Goal: Transaction & Acquisition: Purchase product/service

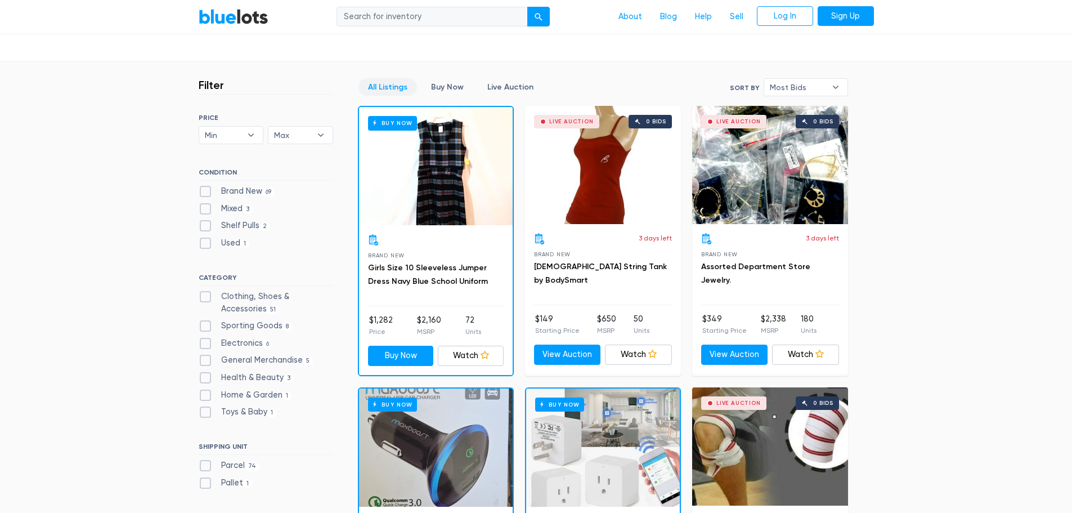
scroll to position [281, 0]
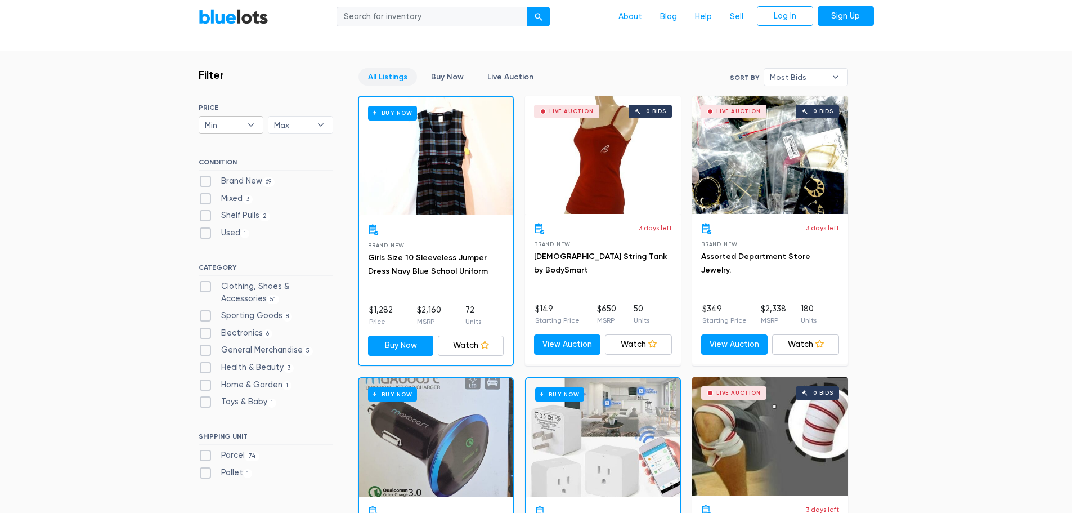
click at [255, 126] on b "▾" at bounding box center [251, 124] width 24 height 17
click at [331, 126] on b "▾" at bounding box center [321, 124] width 24 height 17
click at [303, 286] on li "$3,000" at bounding box center [315, 291] width 88 height 18
select select "300000"
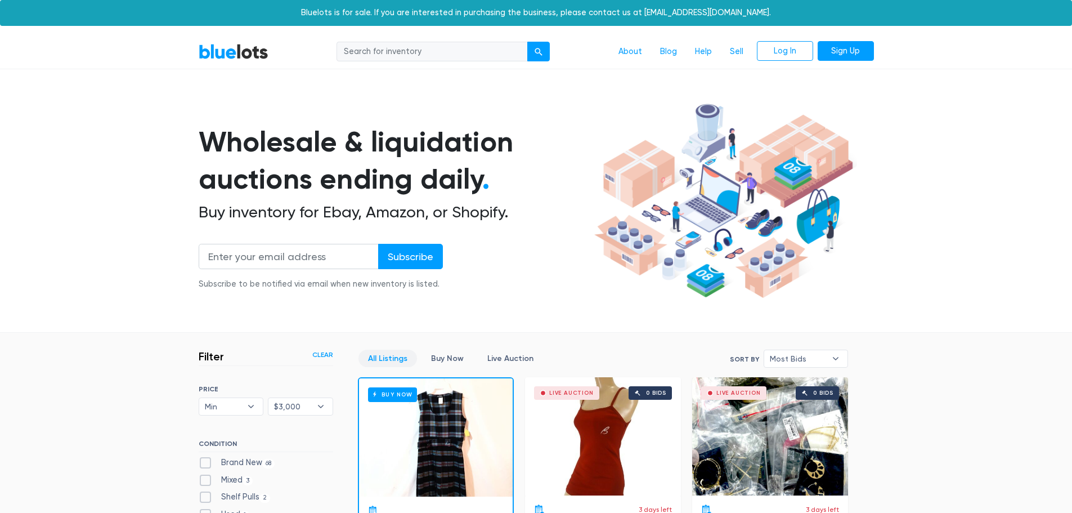
scroll to position [303, 0]
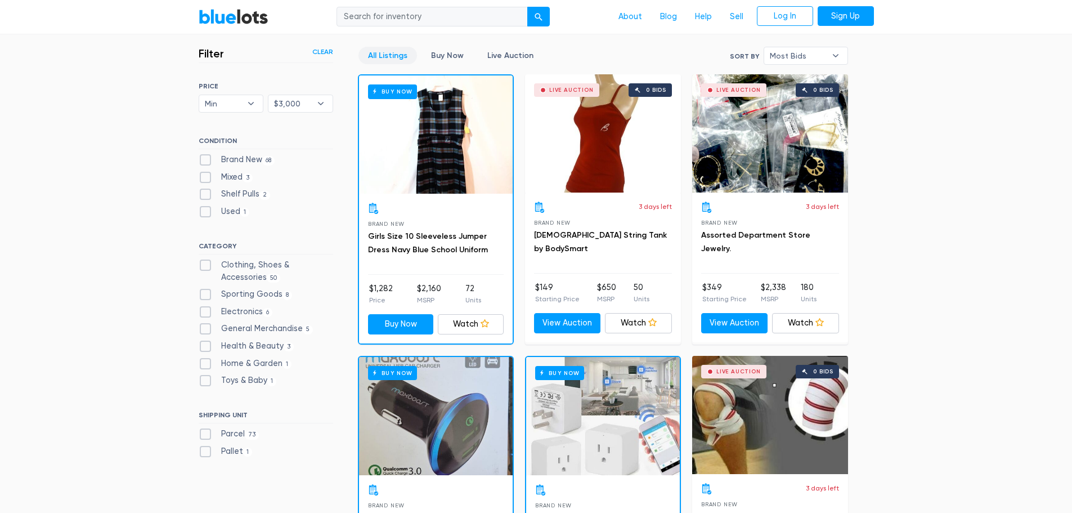
click at [237, 155] on label "Brand New 68" at bounding box center [237, 160] width 77 height 12
click at [206, 155] on New"] "Brand New 68" at bounding box center [202, 157] width 7 height 7
checkbox New"] "true"
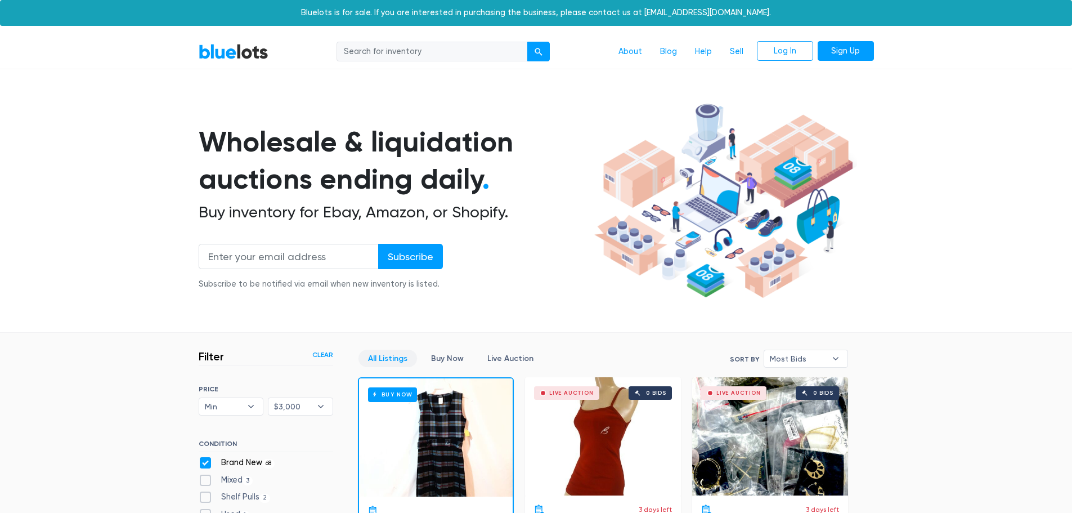
scroll to position [303, 0]
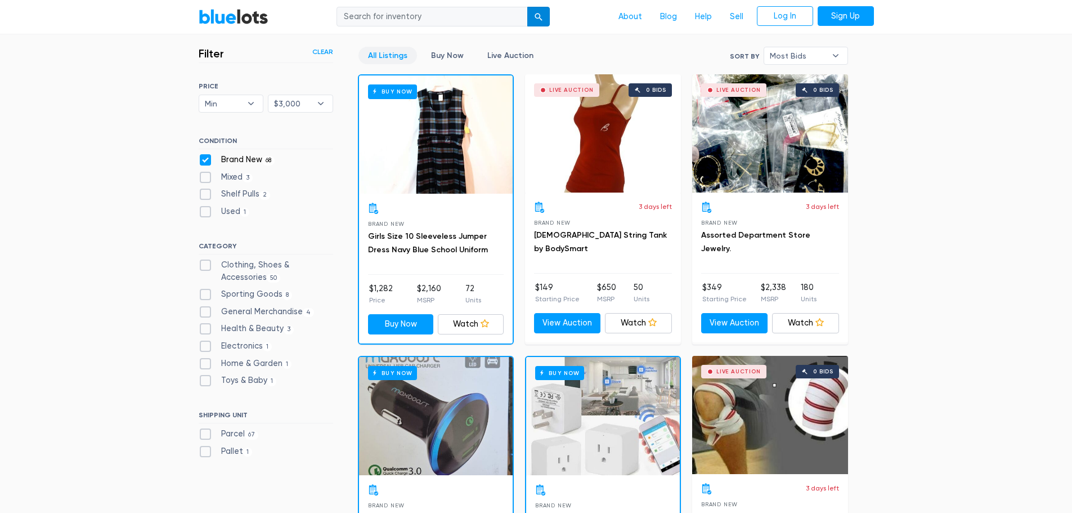
click at [536, 15] on div "submit" at bounding box center [539, 18] width 8 height 8
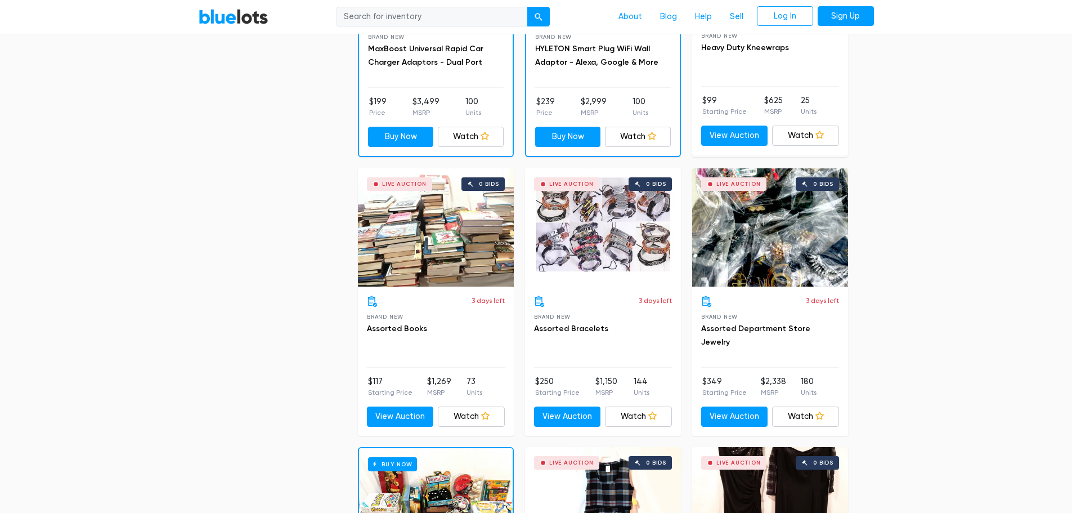
scroll to position [788, 0]
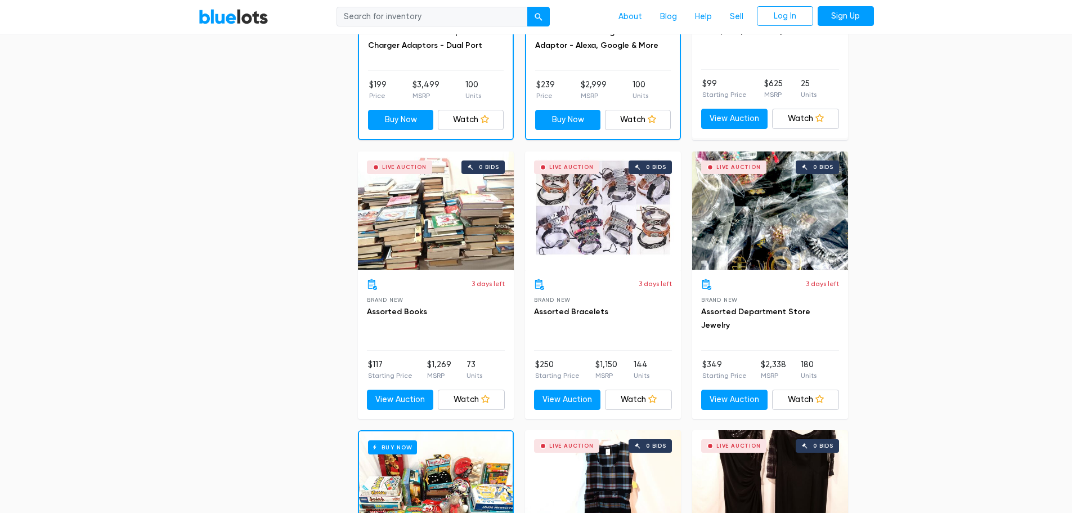
click at [446, 239] on div "Live Auction 0 bids" at bounding box center [436, 210] width 156 height 118
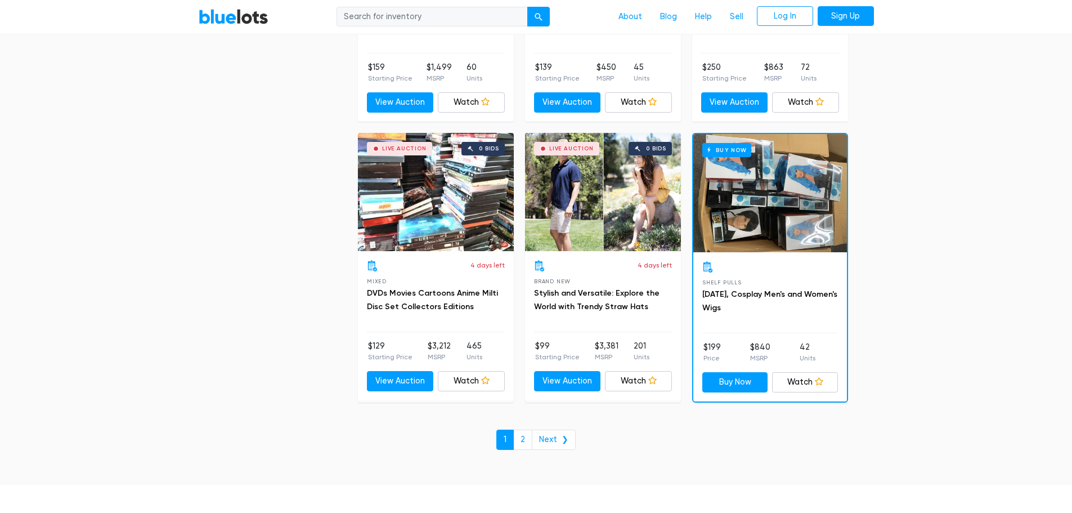
scroll to position [4867, 0]
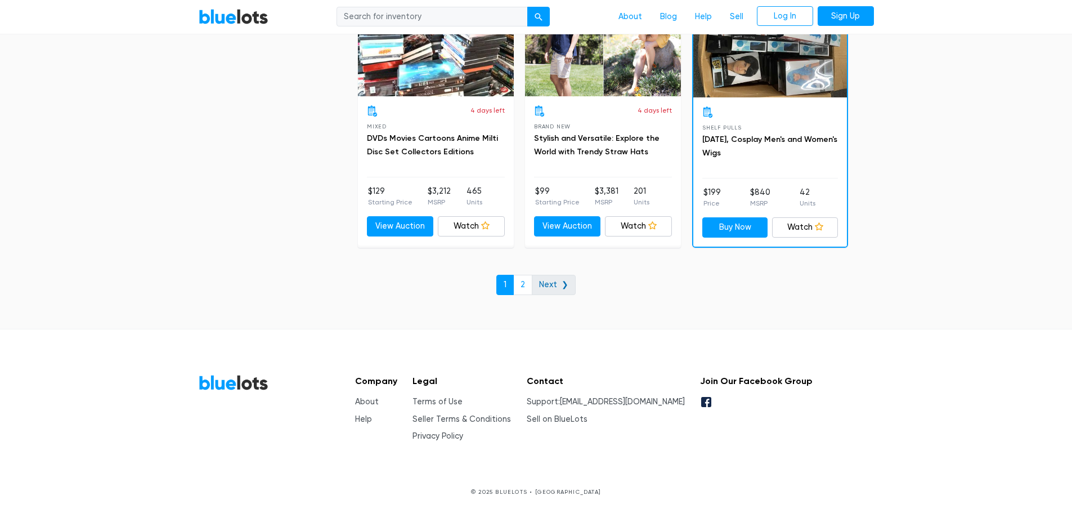
click at [555, 290] on link "Next ❯" at bounding box center [554, 285] width 44 height 20
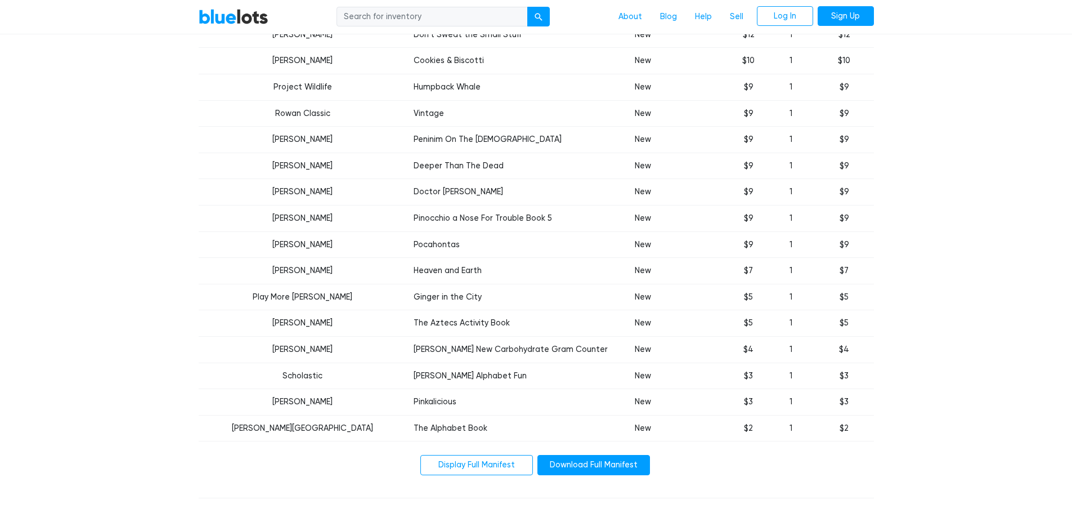
scroll to position [1801, 0]
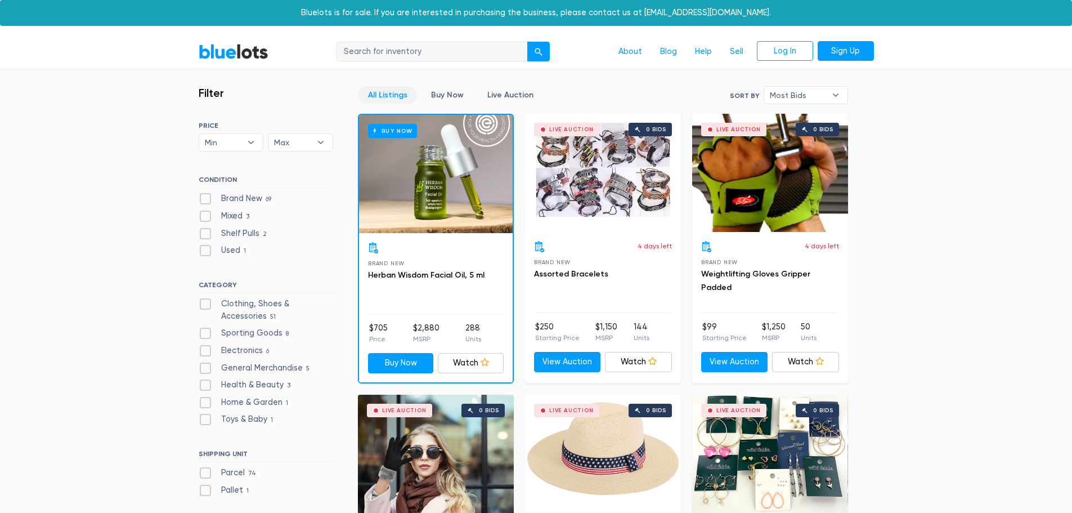
click at [207, 198] on label "Brand New 69" at bounding box center [237, 198] width 77 height 12
click at [206, 198] on New"] "Brand New 69" at bounding box center [202, 195] width 7 height 7
checkbox New"] "true"
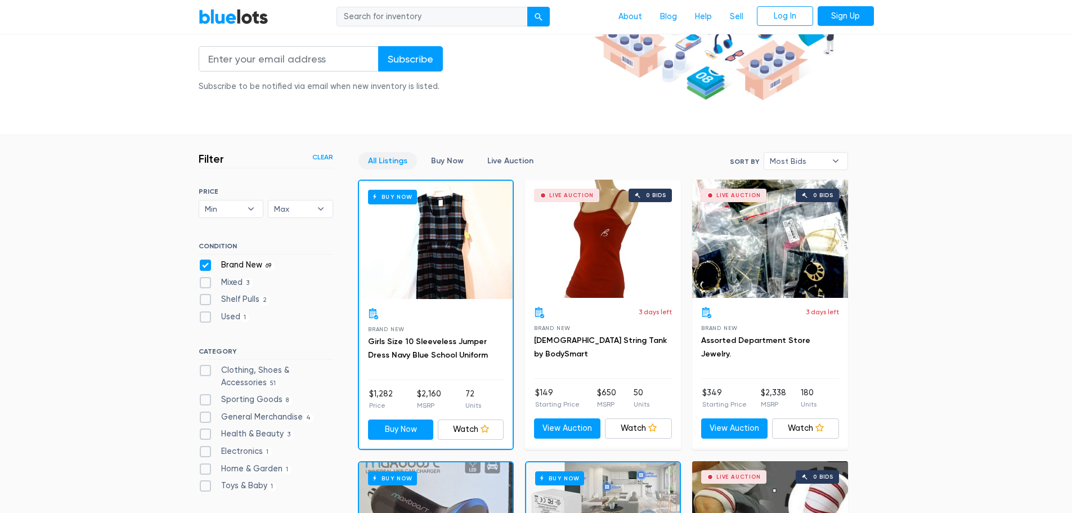
scroll to position [78, 0]
